Goal: Navigation & Orientation: Find specific page/section

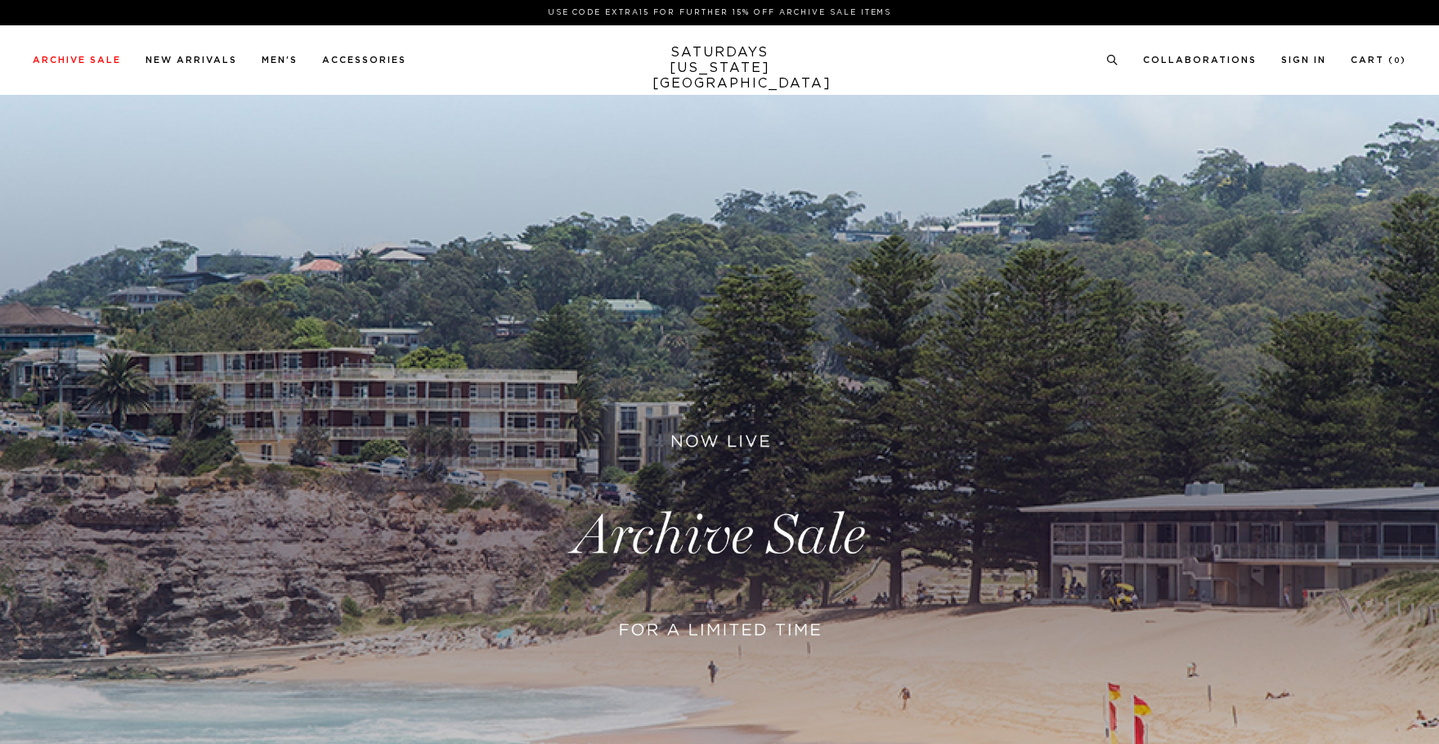
click at [703, 524] on link at bounding box center [719, 536] width 1439 height 882
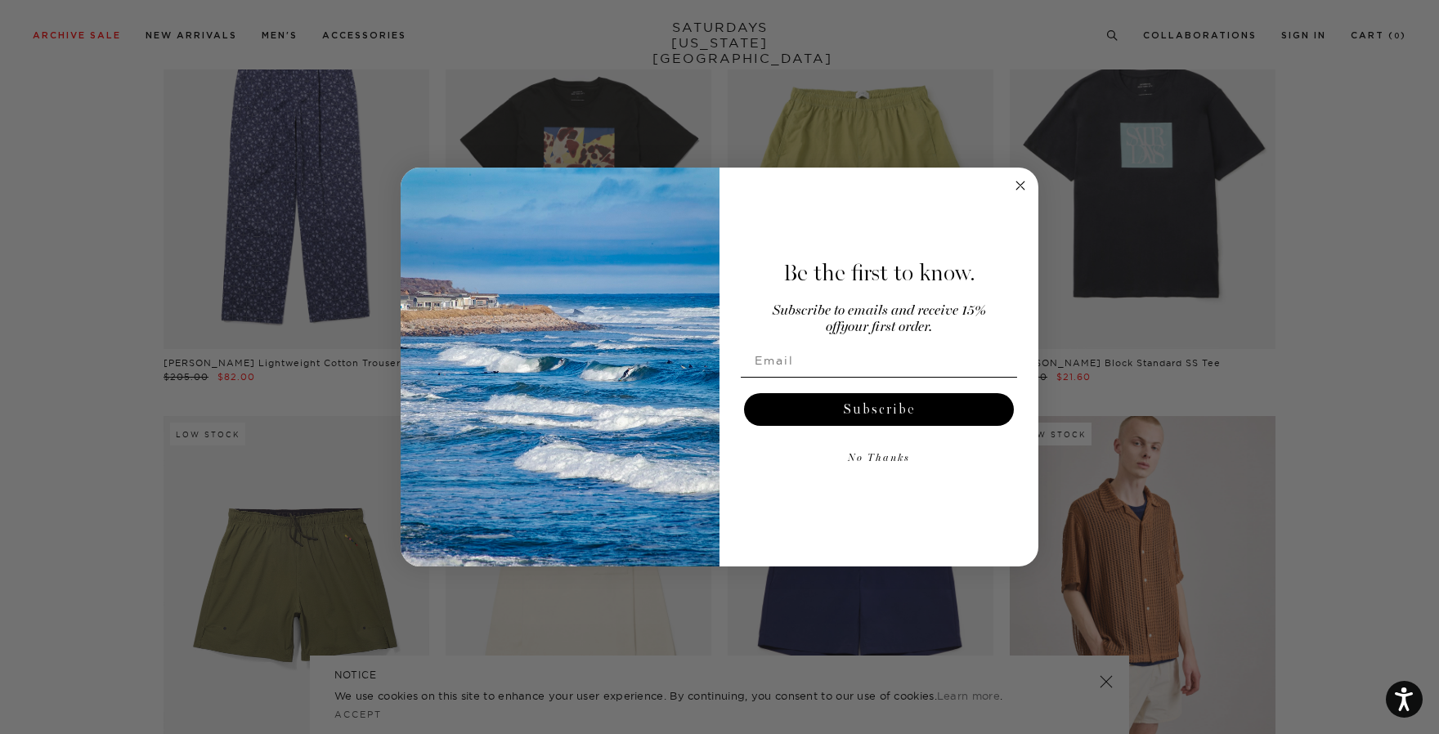
scroll to position [5001, 0]
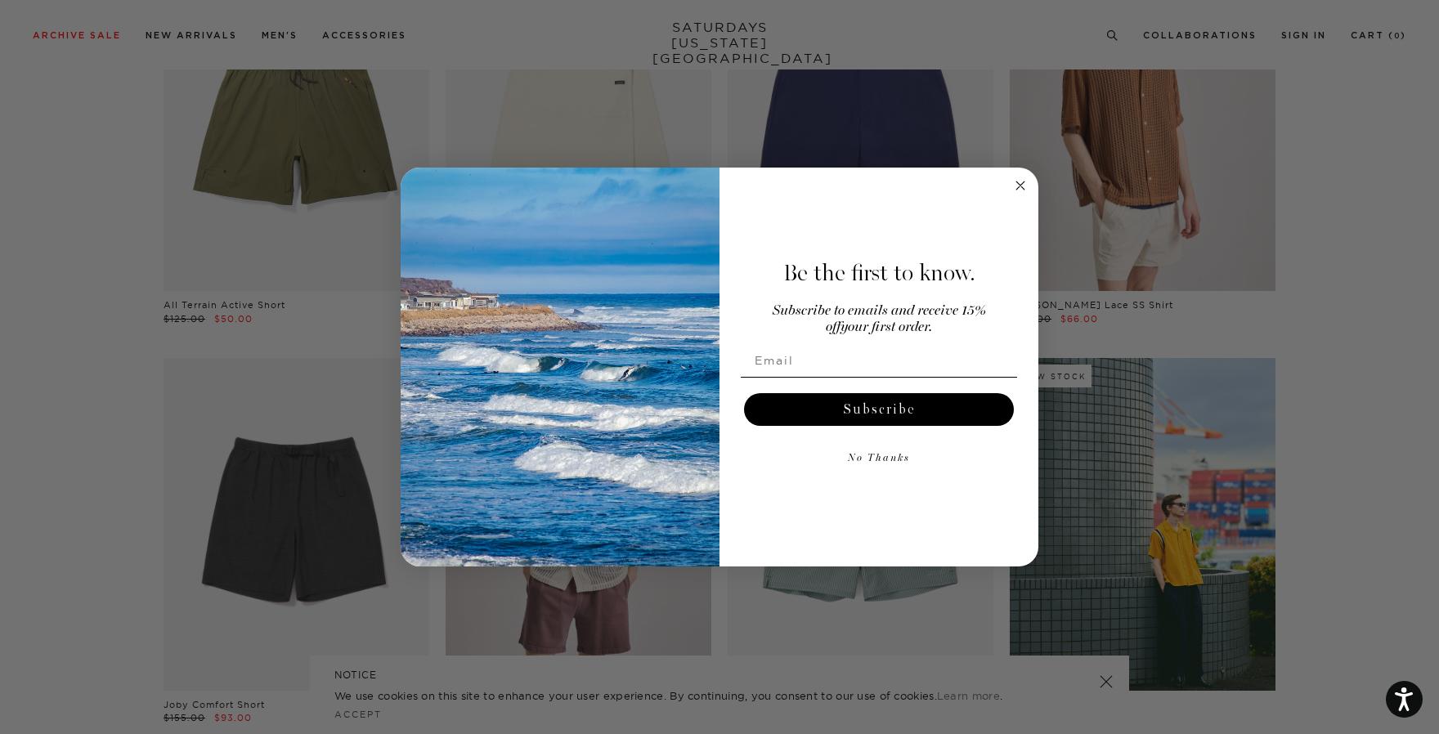
click at [1026, 186] on circle "Close dialog" at bounding box center [1021, 186] width 19 height 19
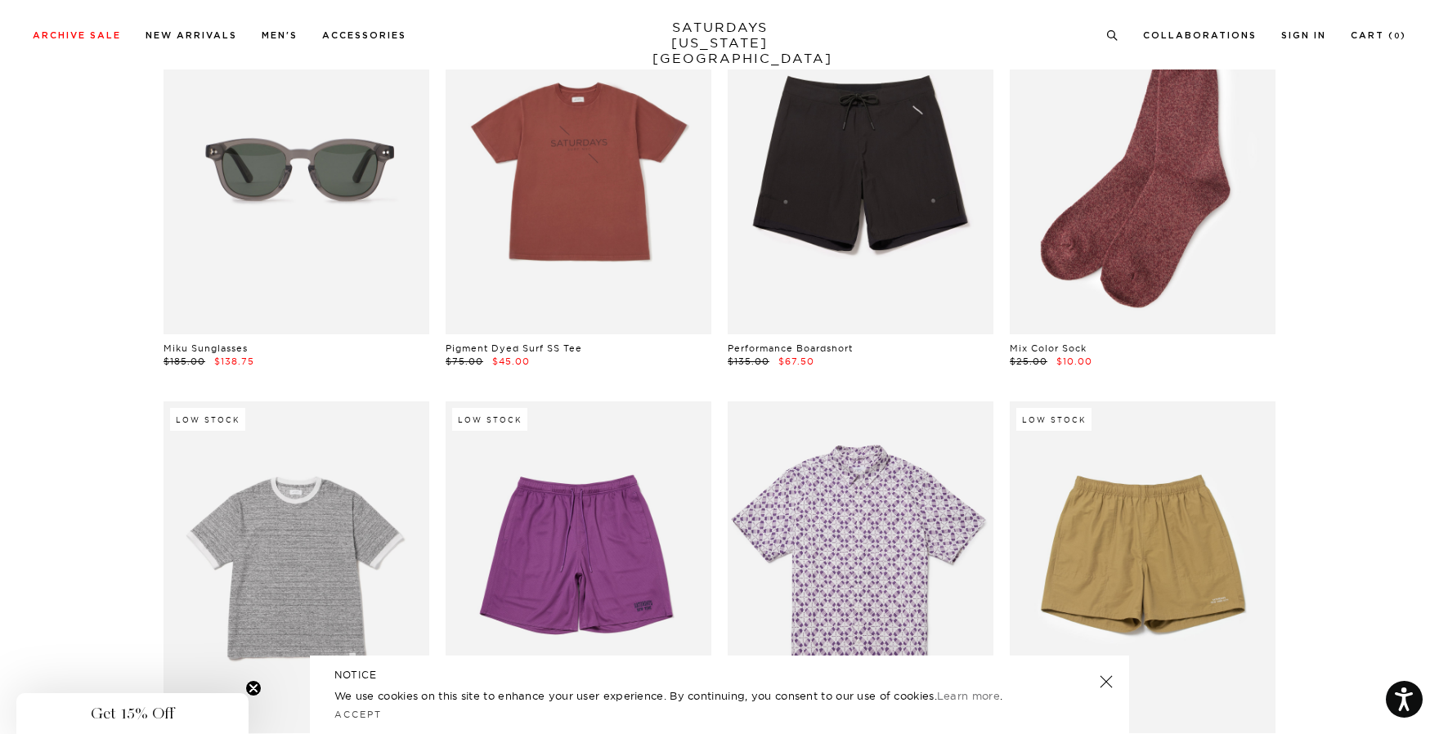
scroll to position [12241, 0]
